Goal: Download file/media

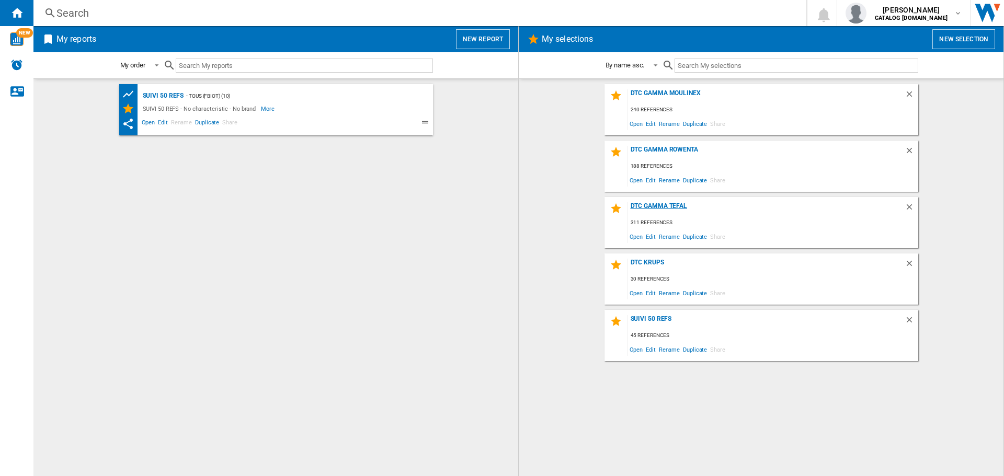
click at [666, 208] on div "DTC GAMMA TEFAL" at bounding box center [766, 209] width 277 height 14
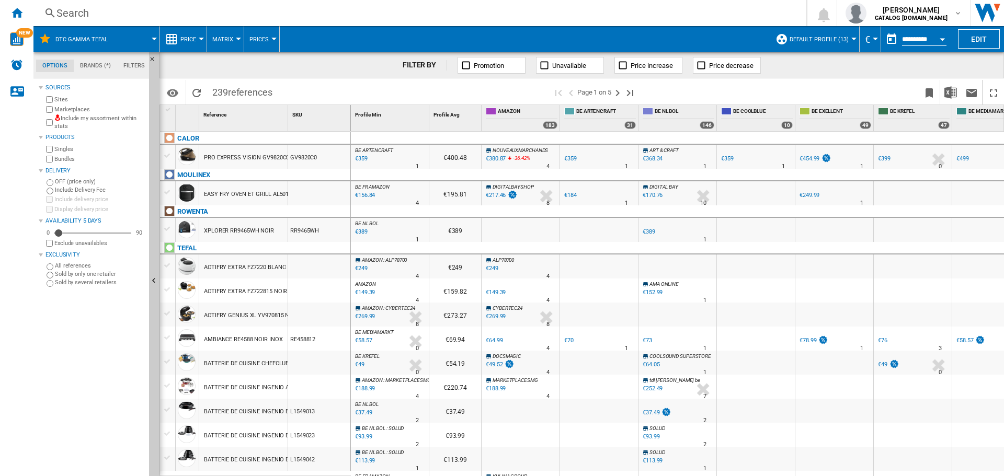
click at [45, 108] on div "Marketplaces" at bounding box center [94, 110] width 101 height 10
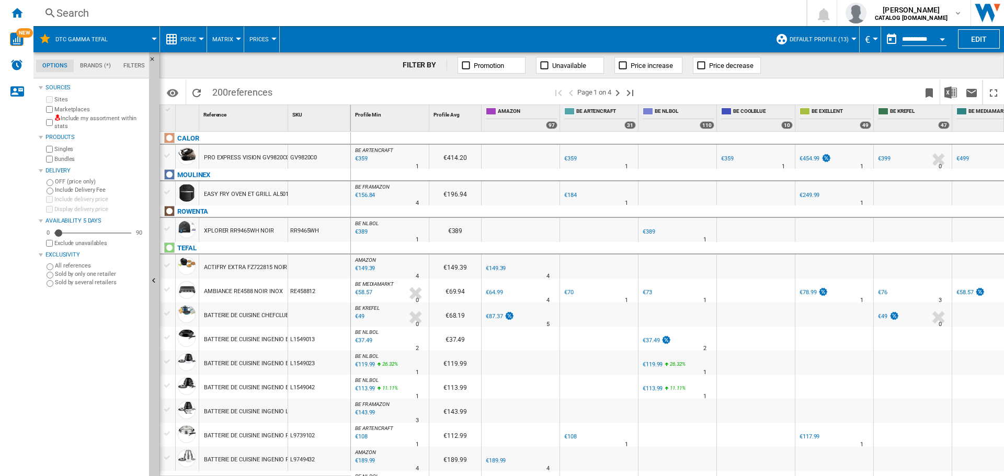
click at [827, 42] on span "Default profile (13)" at bounding box center [819, 39] width 59 height 7
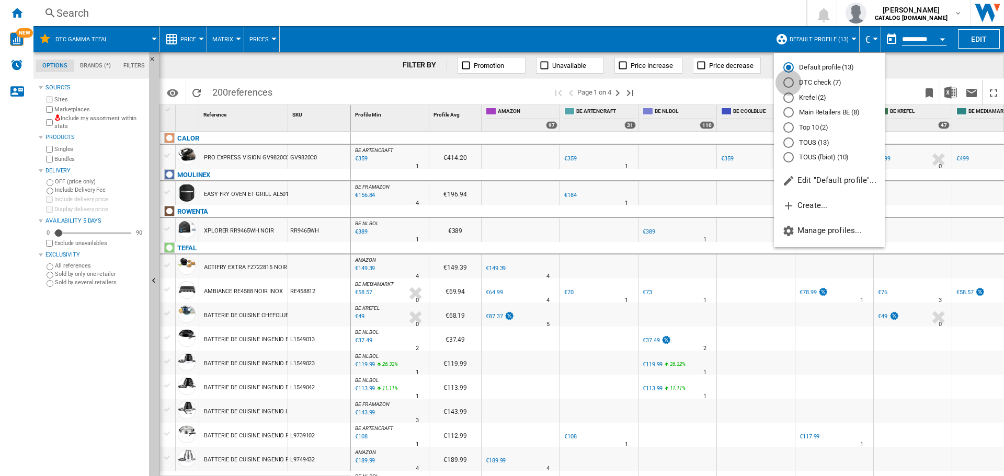
click at [792, 81] on div "DTC check (7)" at bounding box center [788, 82] width 10 height 10
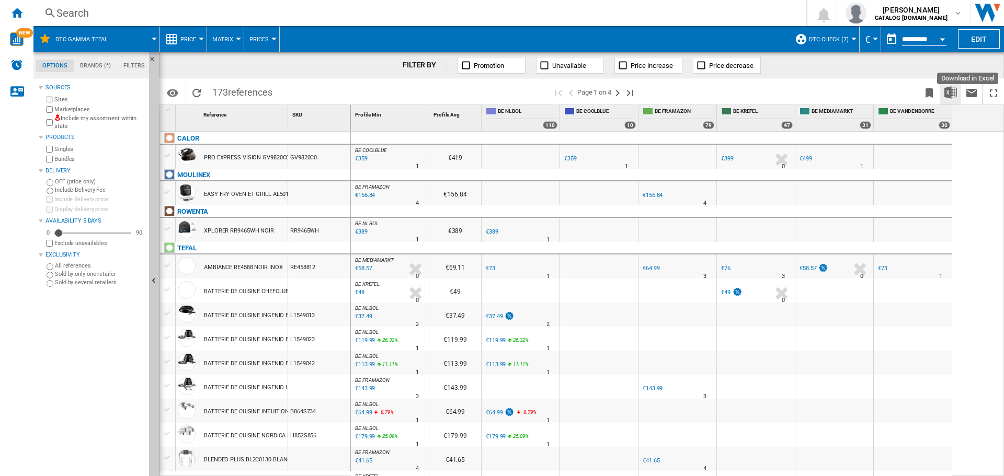
click at [953, 94] on img "Download in Excel" at bounding box center [951, 92] width 13 height 13
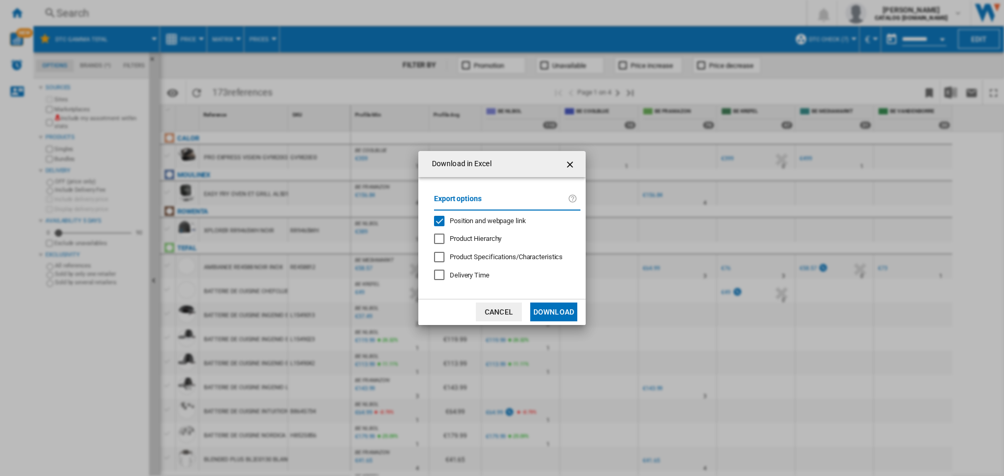
click at [444, 226] on div "Position and webpage link" at bounding box center [439, 221] width 10 height 10
click at [552, 312] on button "Download" at bounding box center [553, 312] width 47 height 19
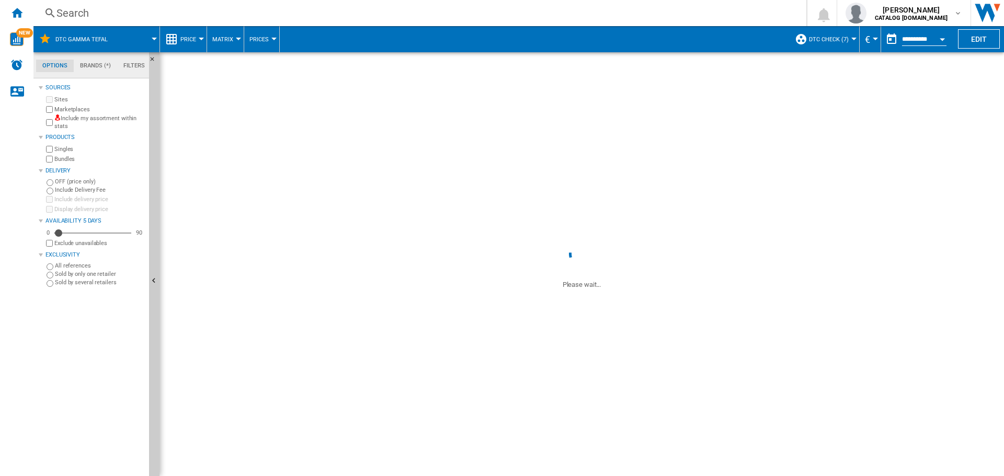
click at [115, 39] on button "DTC GAMMA TEFAL" at bounding box center [86, 39] width 63 height 26
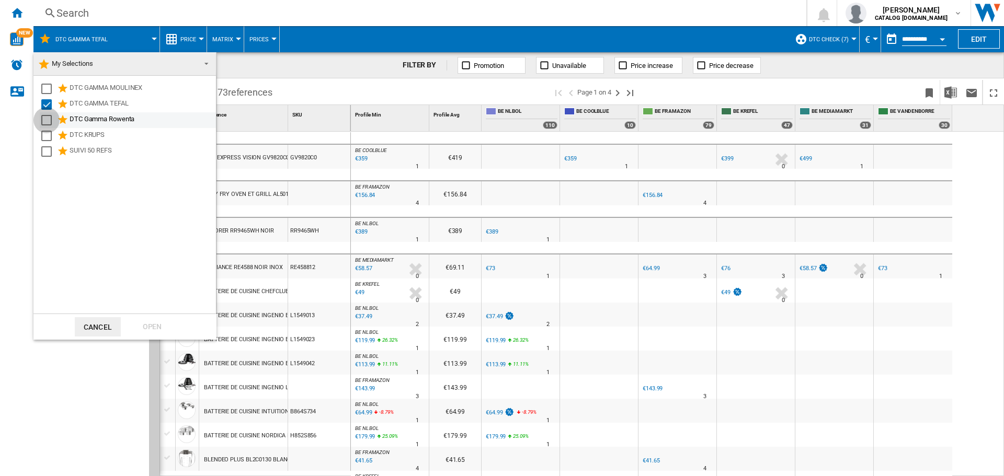
click at [45, 120] on div "Select" at bounding box center [46, 120] width 10 height 10
click at [51, 103] on div "Select" at bounding box center [46, 104] width 10 height 10
click at [157, 328] on div "Open" at bounding box center [152, 326] width 46 height 19
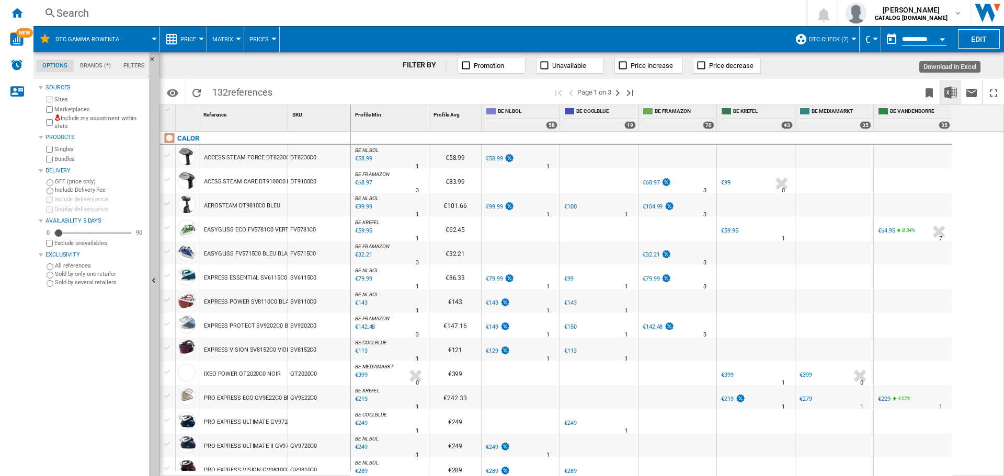
click at [947, 96] on img "Download in Excel" at bounding box center [951, 92] width 13 height 13
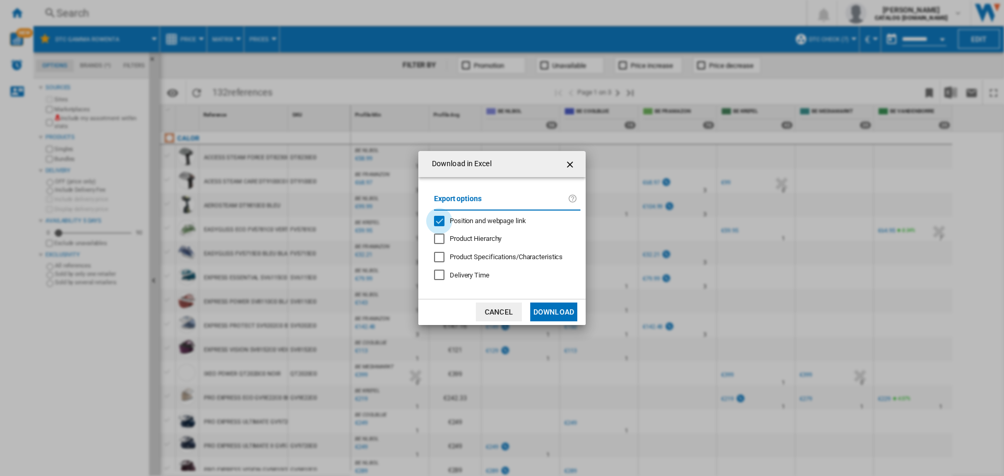
click at [435, 221] on div "Position and webpage link" at bounding box center [439, 221] width 10 height 10
click at [556, 314] on button "Download" at bounding box center [553, 312] width 47 height 19
